Goal: Information Seeking & Learning: Understand process/instructions

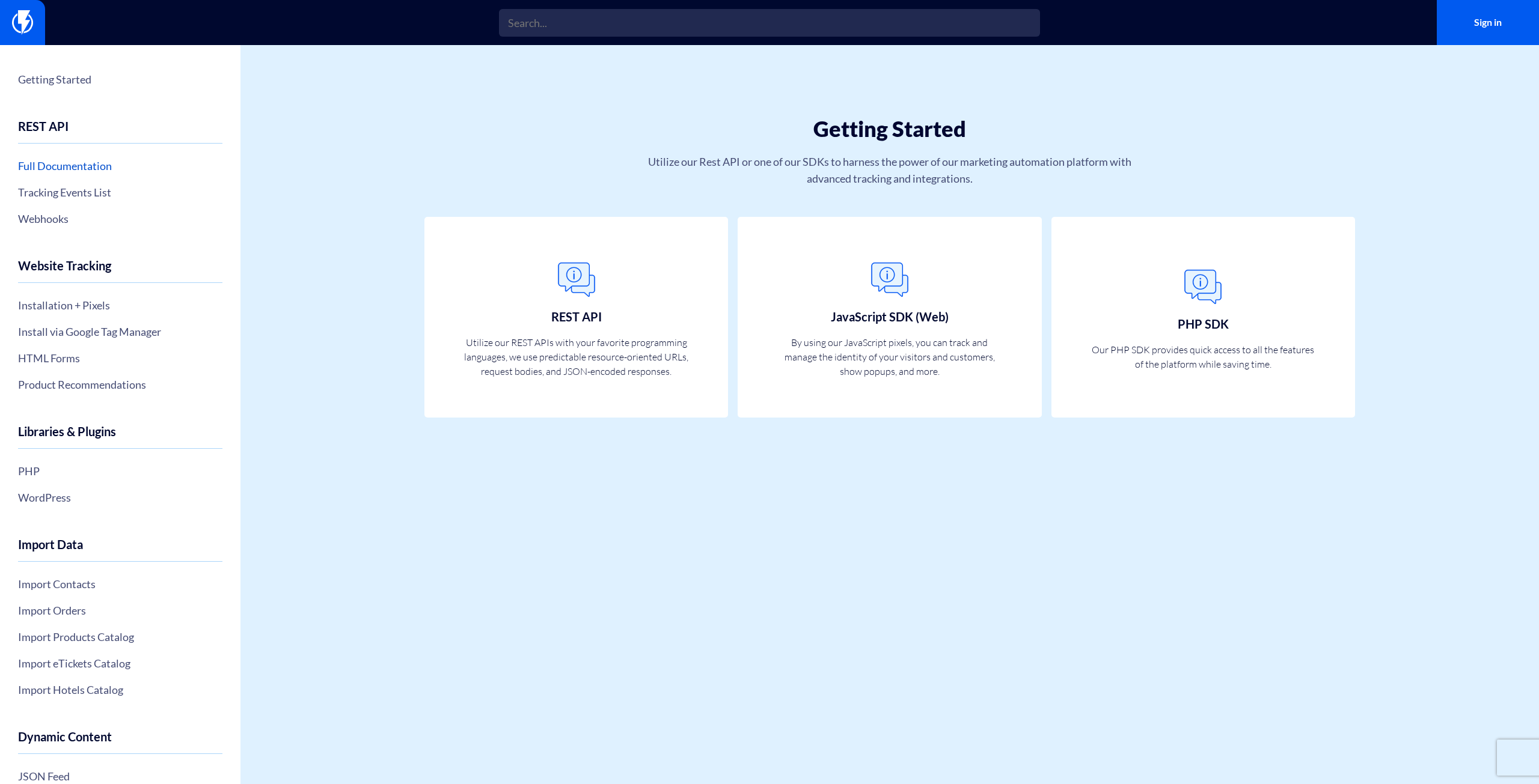
click at [96, 171] on link "Full Documentation" at bounding box center [120, 166] width 204 height 21
